Goal: Check status: Check status

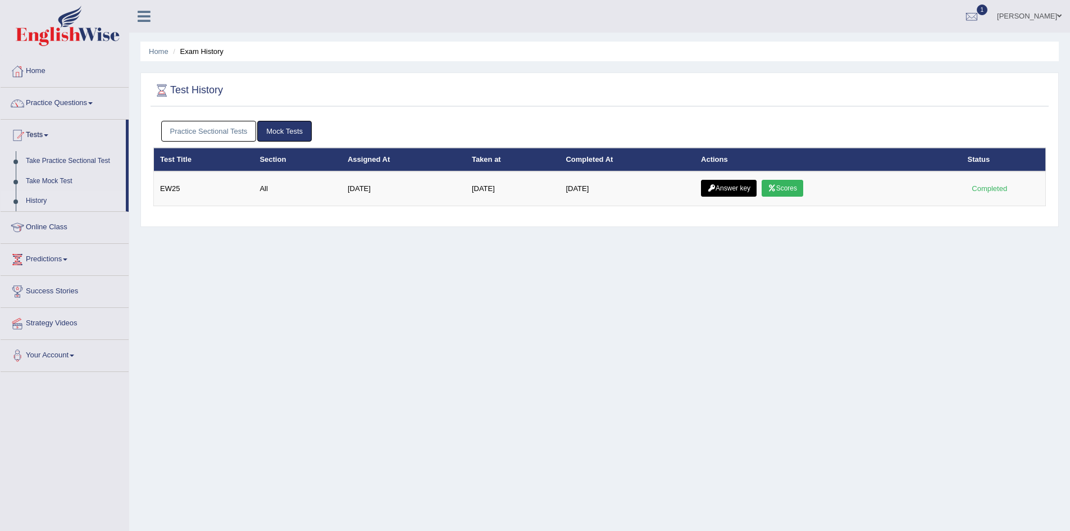
click at [223, 129] on link "Practice Sectional Tests" at bounding box center [208, 131] width 95 height 21
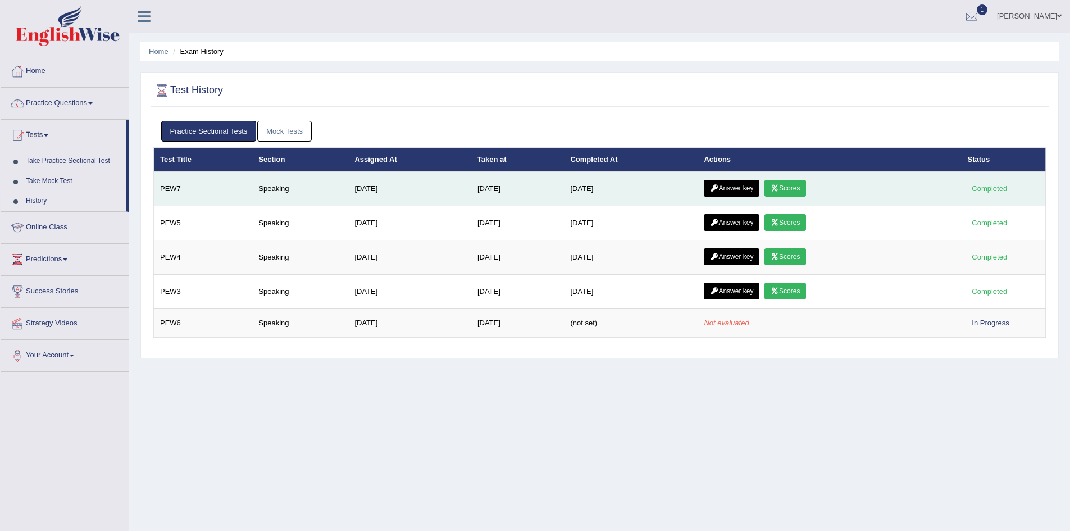
click at [789, 188] on link "Scores" at bounding box center [785, 188] width 42 height 17
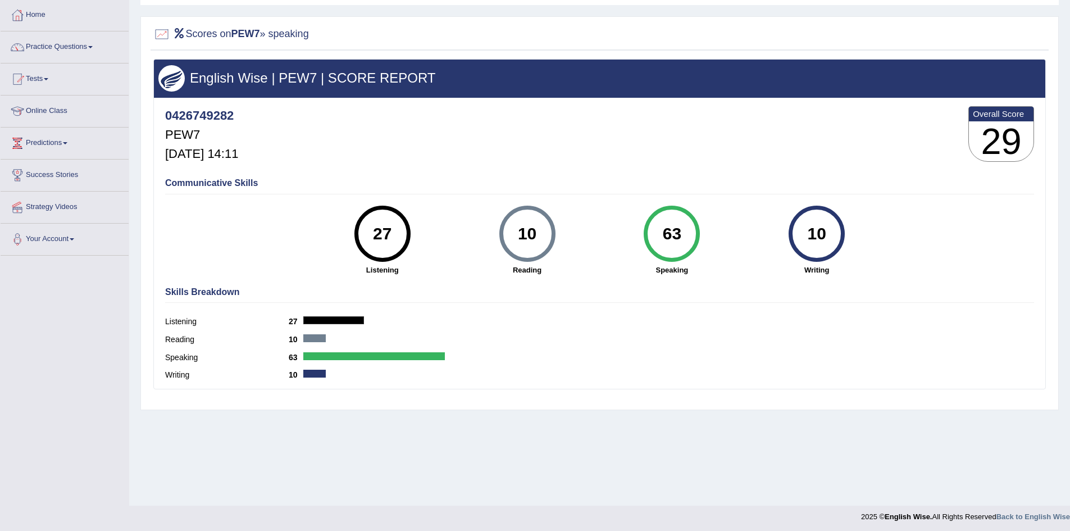
scroll to position [59, 0]
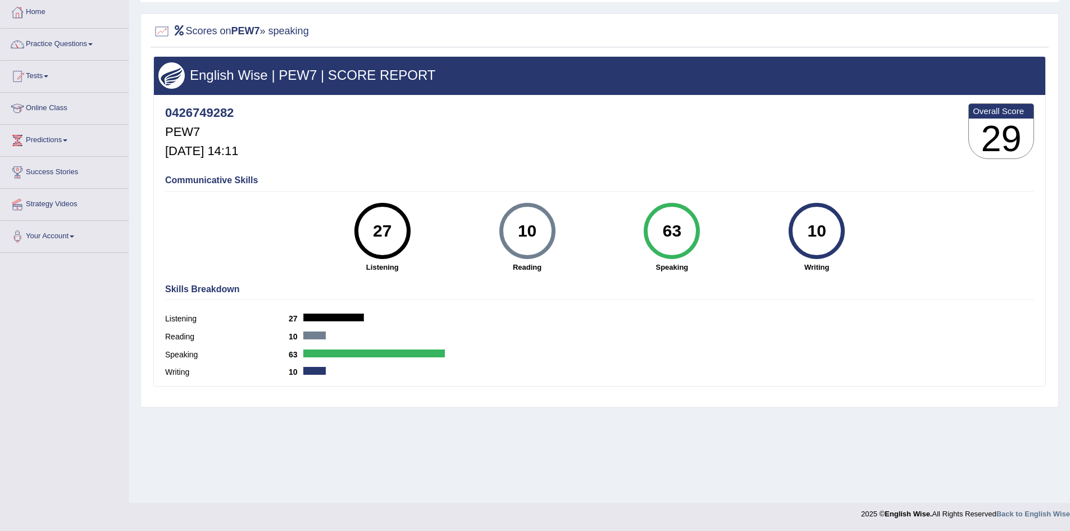
drag, startPoint x: 654, startPoint y: 221, endPoint x: 704, endPoint y: 250, distance: 57.6
click at [704, 250] on div "63 Speaking" at bounding box center [671, 238] width 145 height 70
click at [771, 280] on div "Skills Breakdown Listening 27 Reading 10 Speaking 63 Writing 10" at bounding box center [599, 331] width 874 height 107
drag, startPoint x: 663, startPoint y: 233, endPoint x: 715, endPoint y: 231, distance: 52.8
click at [715, 231] on div "63 Speaking" at bounding box center [671, 238] width 145 height 70
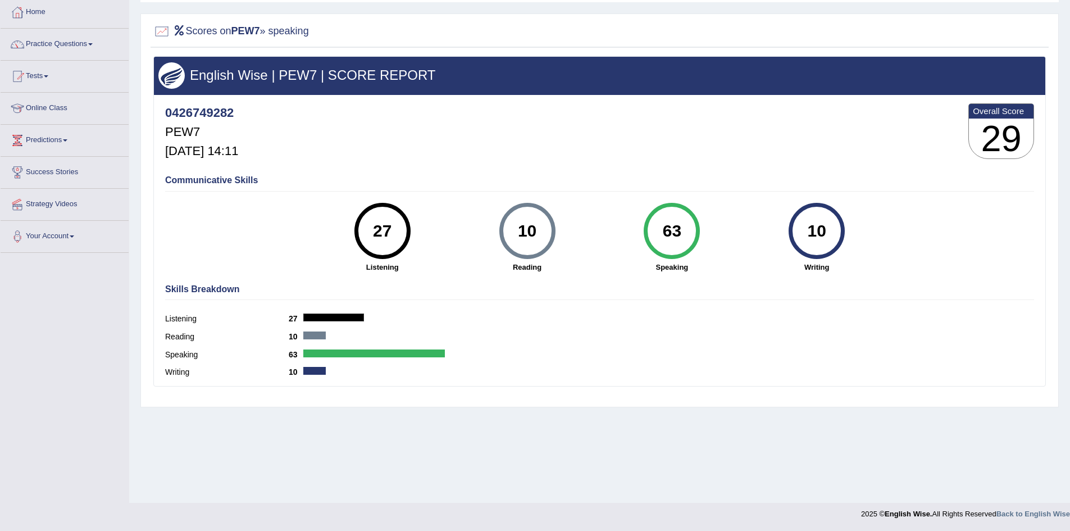
click at [763, 285] on h4 "Skills Breakdown" at bounding box center [599, 289] width 869 height 10
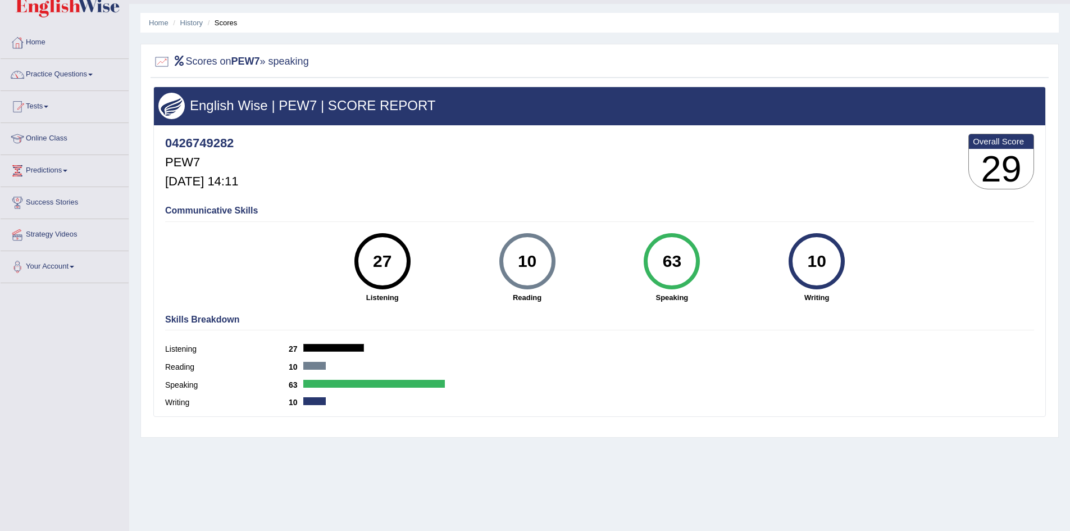
scroll to position [0, 0]
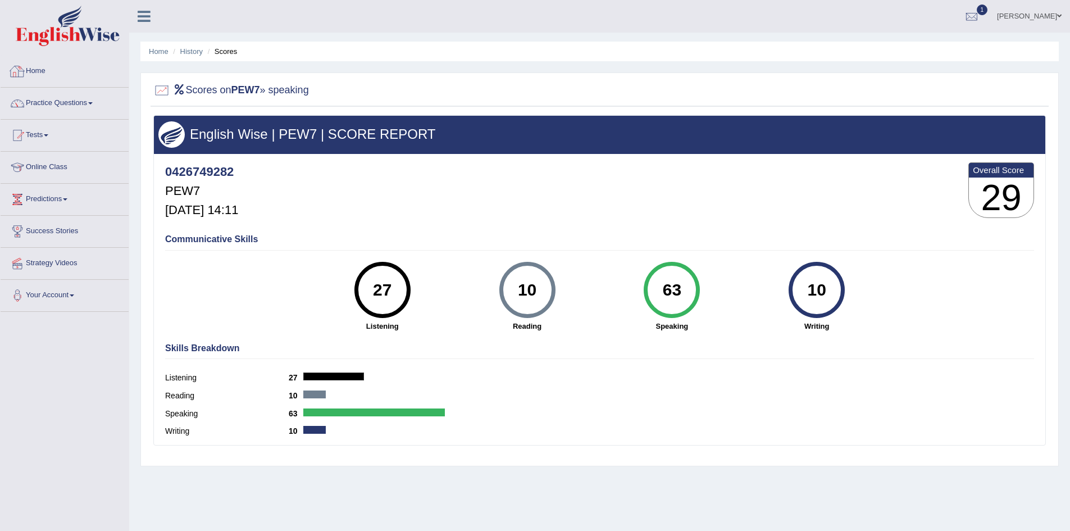
click at [43, 63] on link "Home" at bounding box center [65, 70] width 128 height 28
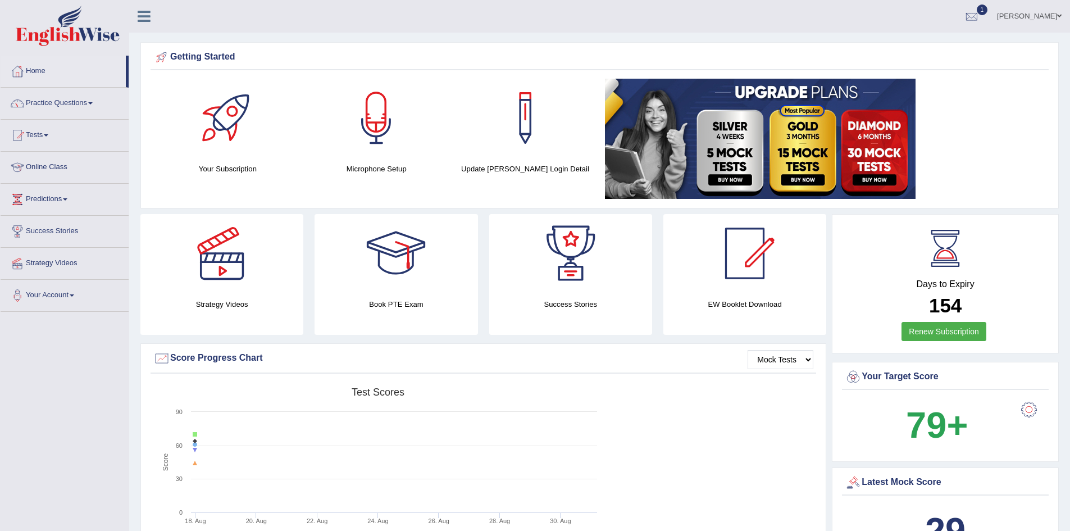
drag, startPoint x: 997, startPoint y: 1, endPoint x: 601, endPoint y: 36, distance: 397.5
drag, startPoint x: 60, startPoint y: 1, endPoint x: 533, endPoint y: 41, distance: 475.0
